Goal: Communication & Community: Answer question/provide support

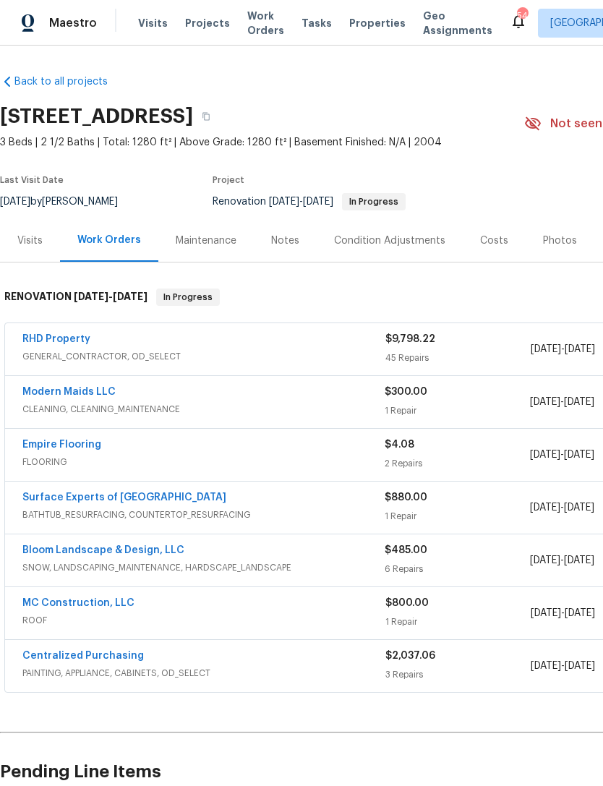
click at [69, 447] on link "Empire Flooring" at bounding box center [61, 444] width 79 height 10
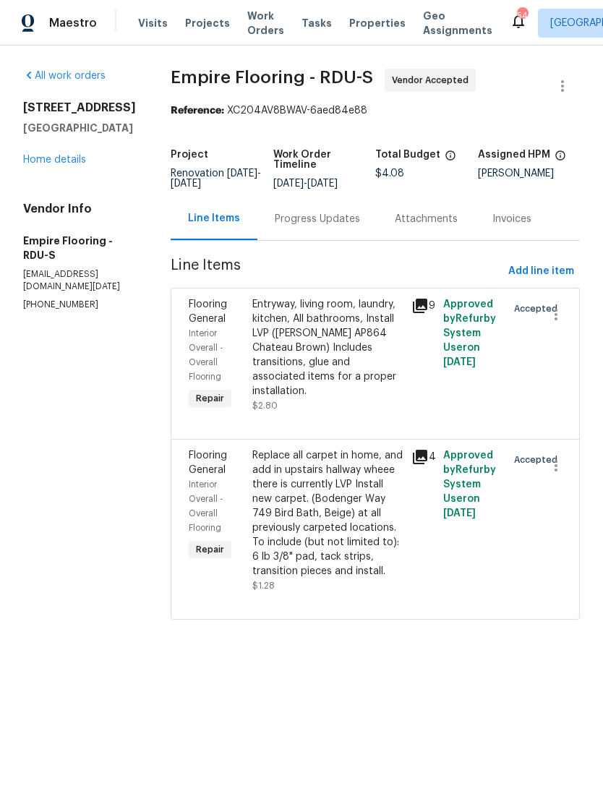
click at [351, 220] on div "Progress Updates" at bounding box center [317, 218] width 120 height 43
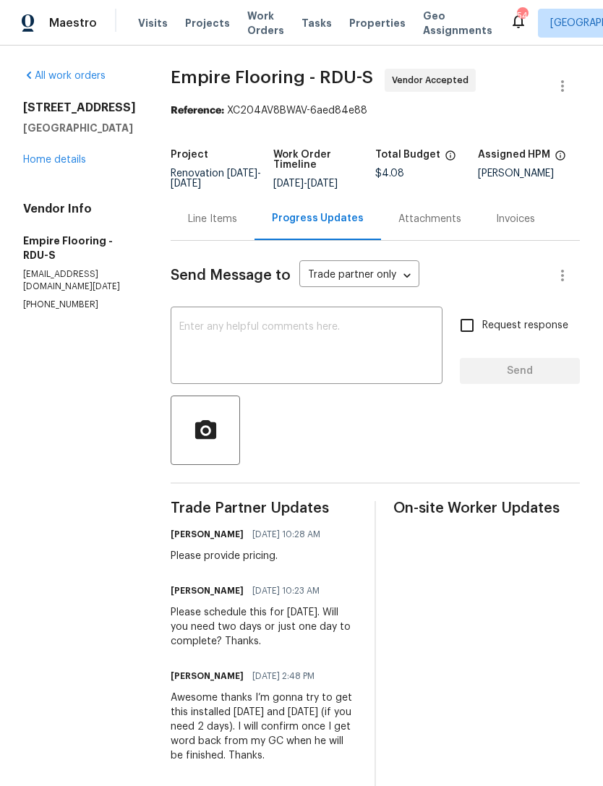
click at [379, 361] on textarea at bounding box center [306, 347] width 254 height 51
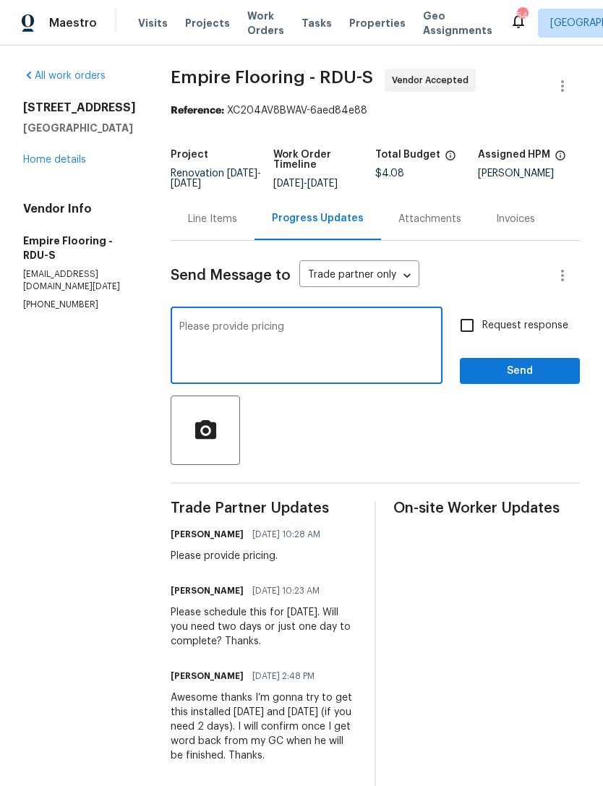
type textarea "Please provide pricing"
click at [473, 332] on input "Request response" at bounding box center [467, 325] width 30 height 30
checkbox input "true"
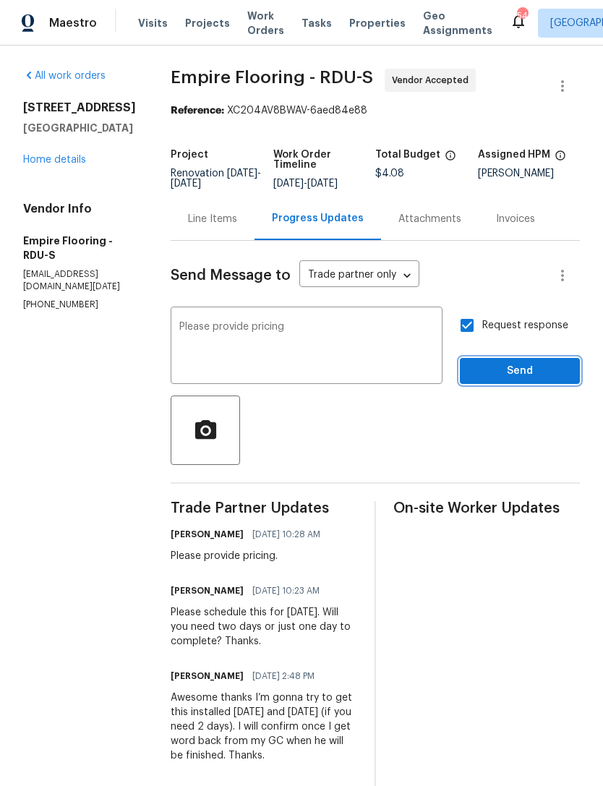
click at [540, 380] on span "Send" at bounding box center [519, 371] width 97 height 18
